Goal: Obtain resource: Download file/media

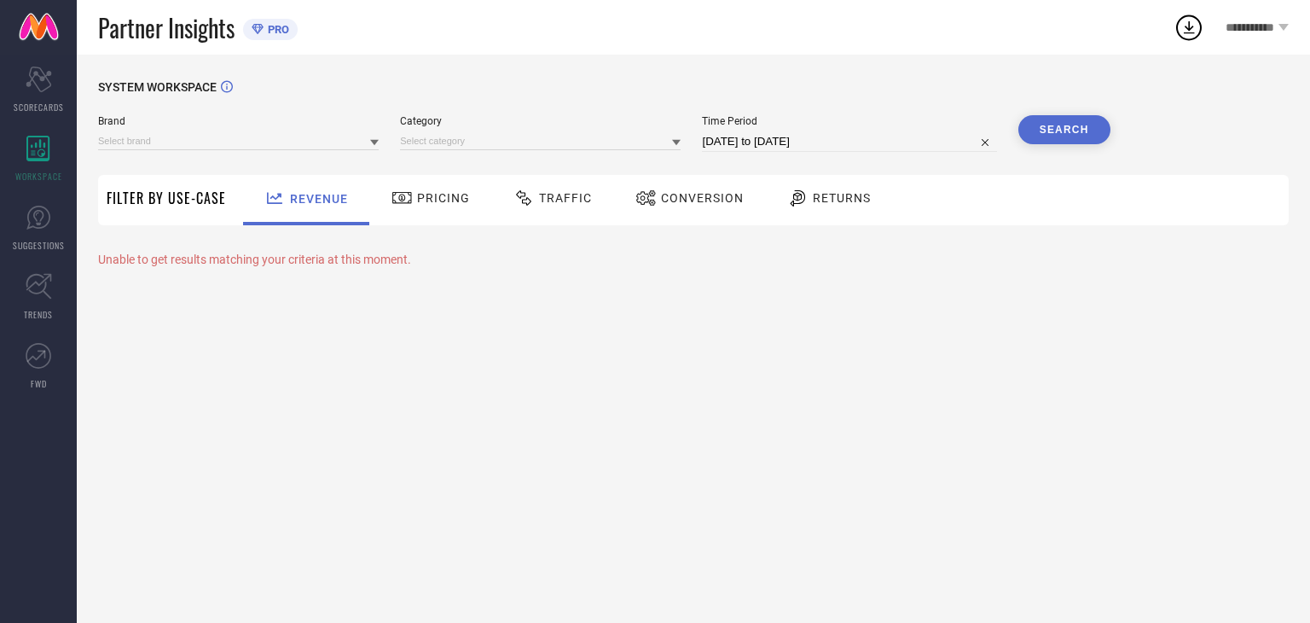
type input "SHAYE"
type input "All"
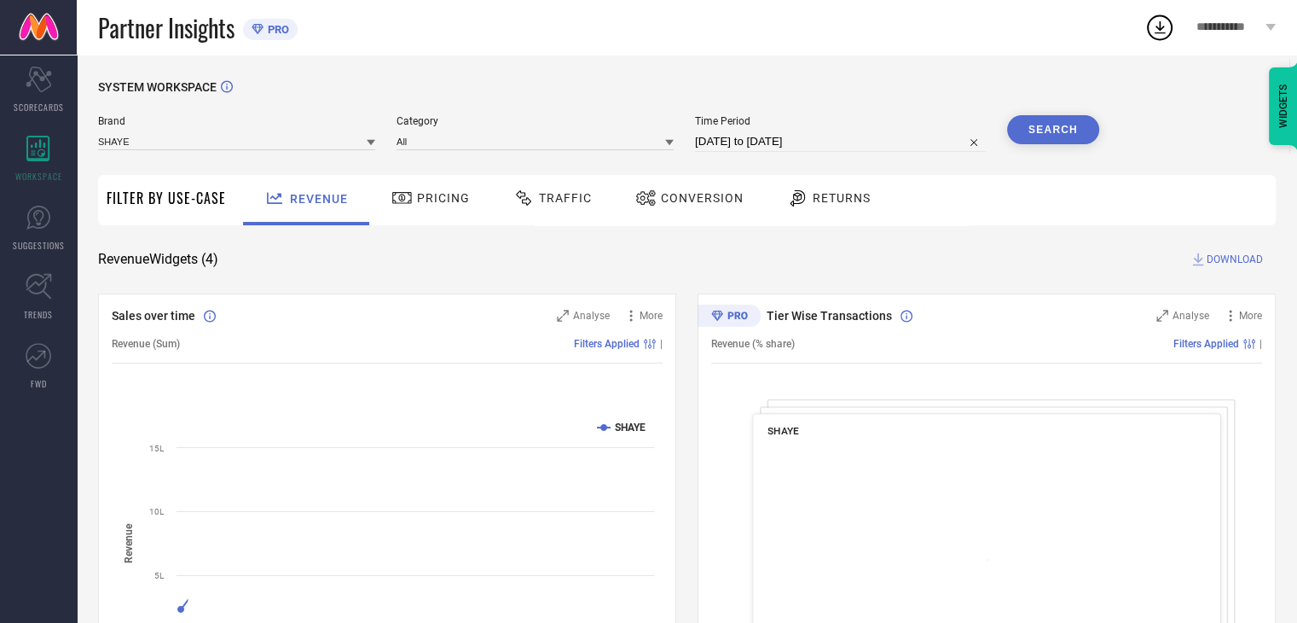
click at [687, 199] on span "Conversion" at bounding box center [702, 198] width 83 height 14
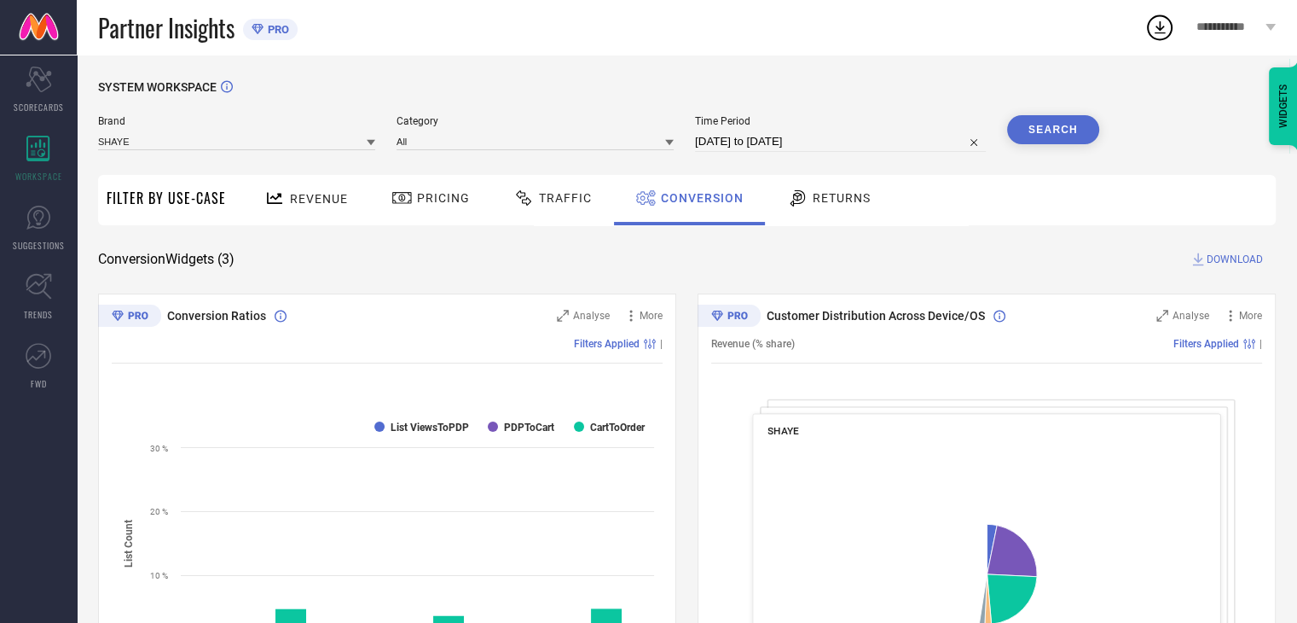
select select "6"
select select "2025"
select select "7"
select select "2025"
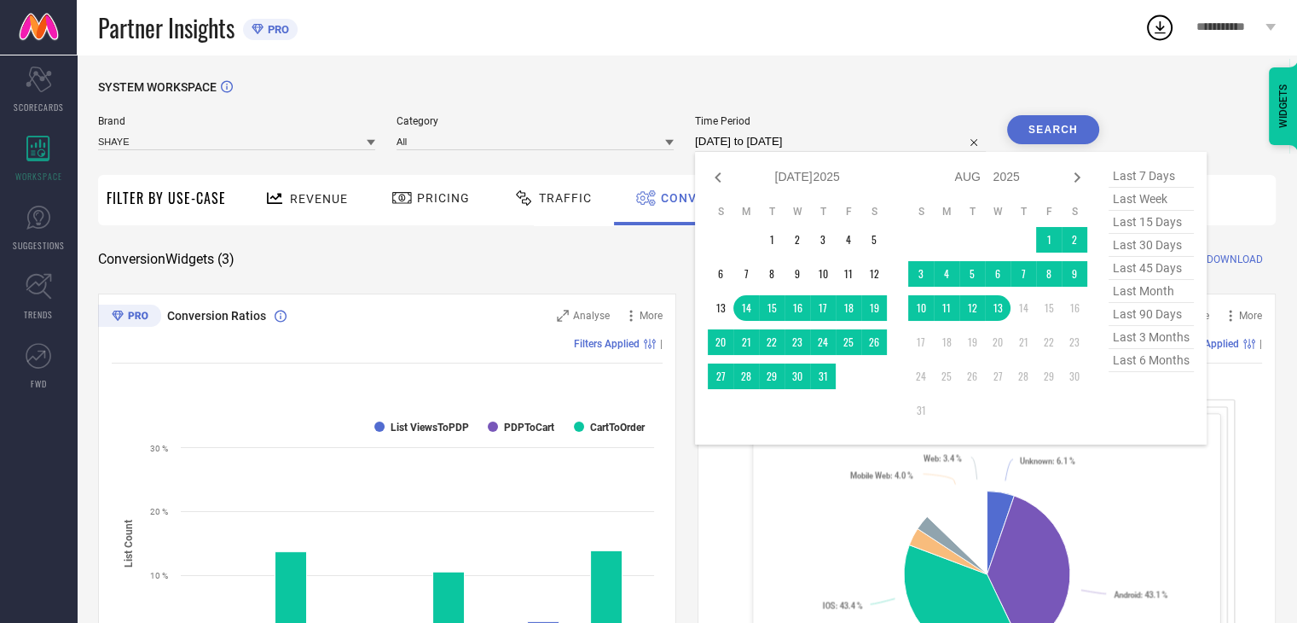
click at [860, 146] on input "14-07-2025 to 13-08-2025" at bounding box center [840, 141] width 291 height 20
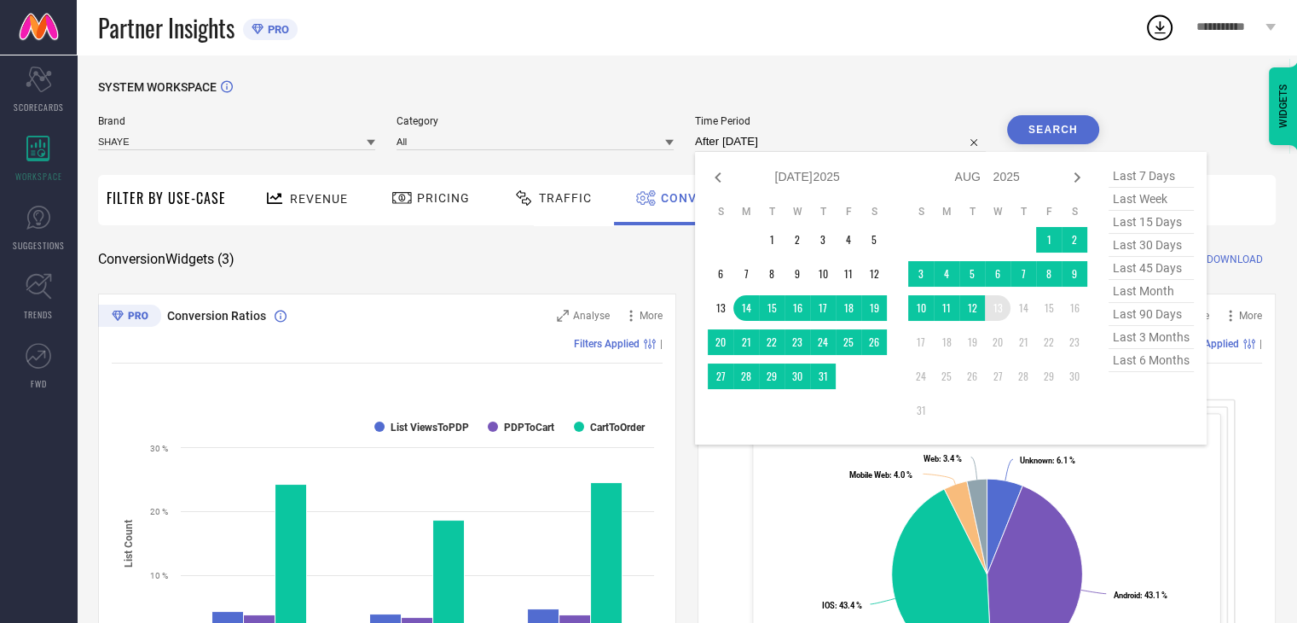
click at [999, 308] on td "13" at bounding box center [998, 308] width 26 height 26
type input "13-08-2025 to 13-08-2025"
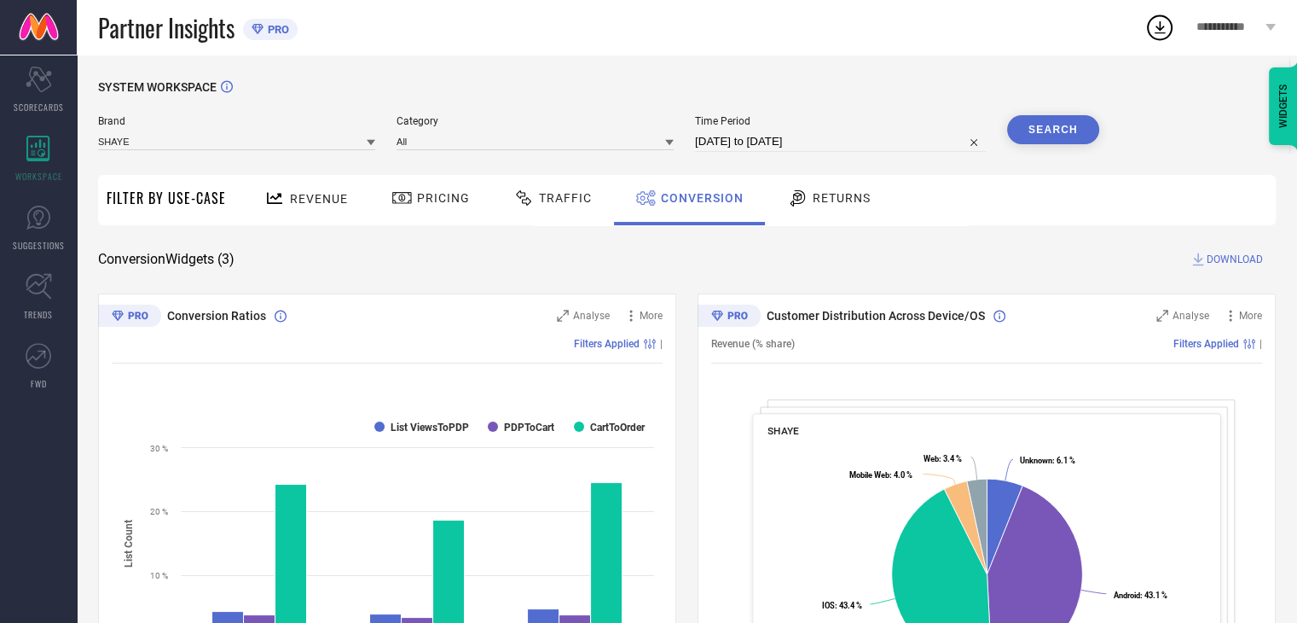
click at [1061, 130] on button "Search" at bounding box center [1053, 129] width 92 height 29
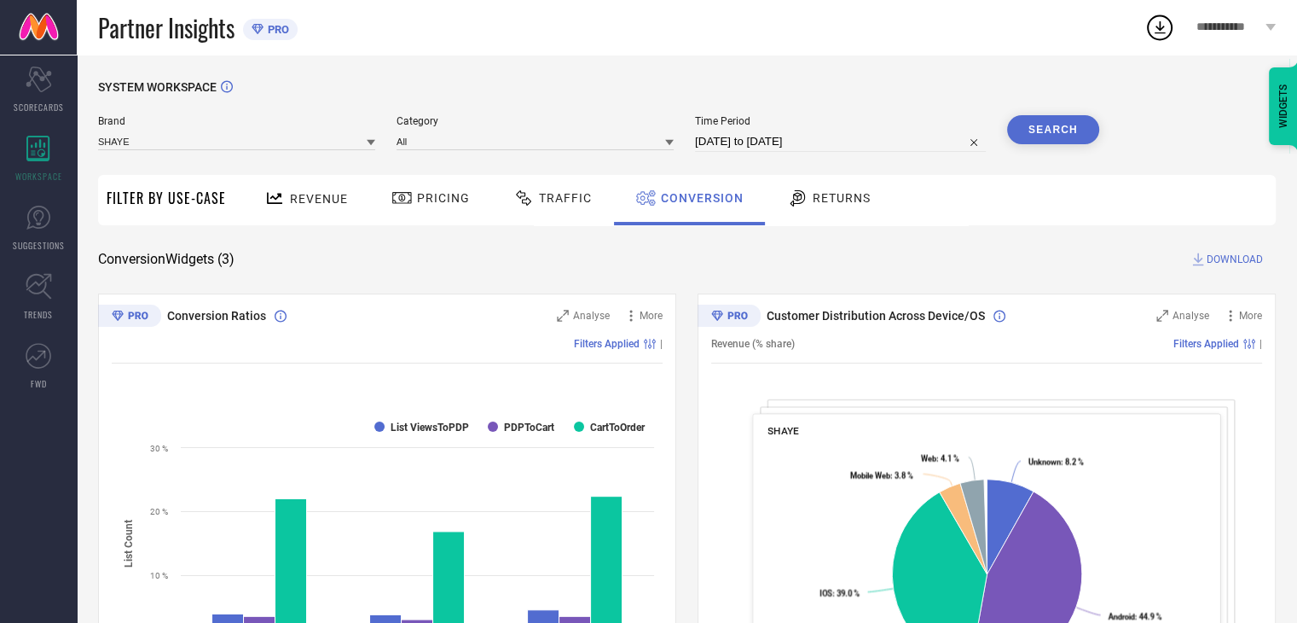
click at [1253, 260] on span "DOWNLOAD" at bounding box center [1235, 259] width 56 height 17
